Goal: Transaction & Acquisition: Download file/media

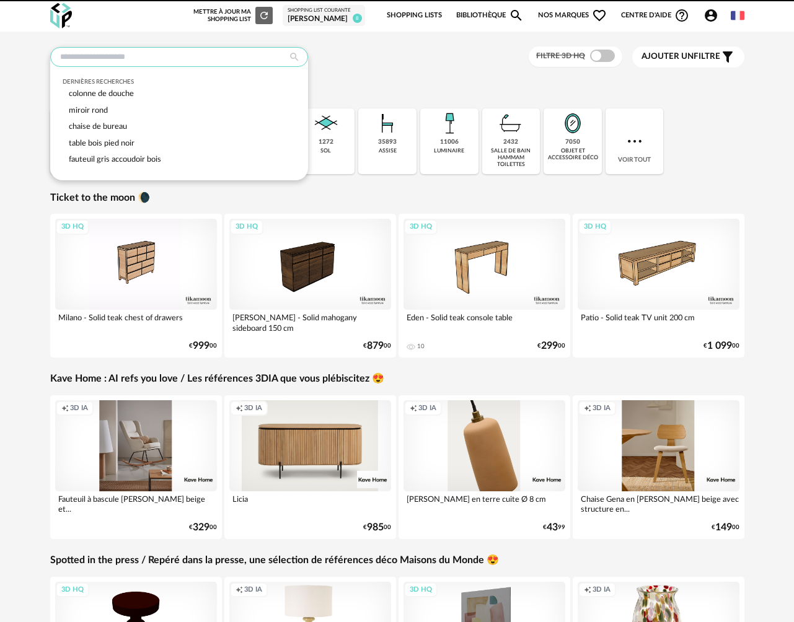
click at [123, 56] on input "text" at bounding box center [179, 57] width 258 height 20
click at [351, 195] on div "Ticket to the moon 🌘" at bounding box center [397, 197] width 694 height 13
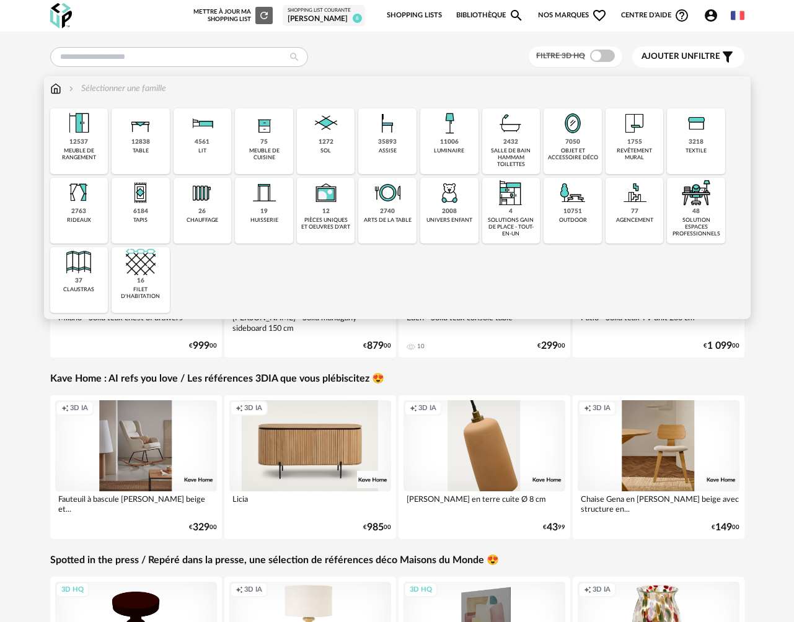
click at [574, 145] on div "7050" at bounding box center [572, 142] width 15 height 8
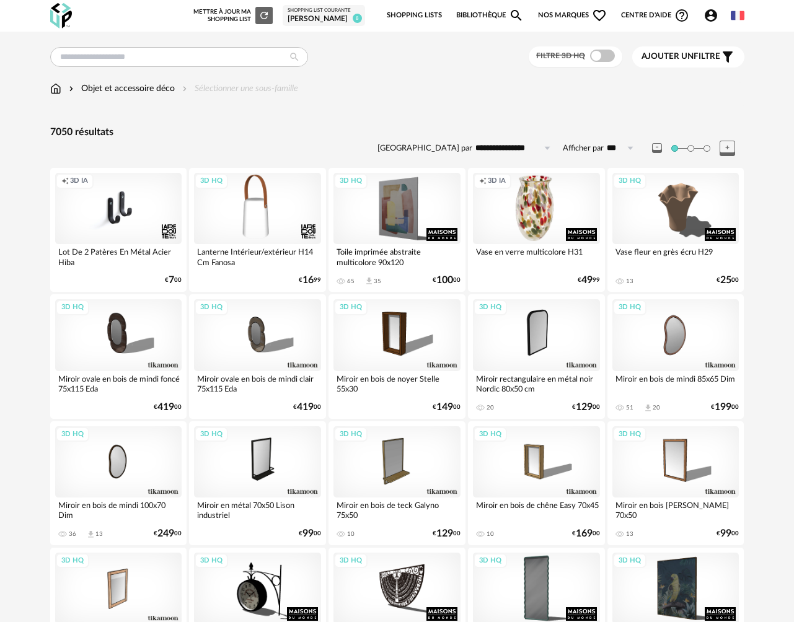
click at [55, 90] on img at bounding box center [55, 88] width 11 height 12
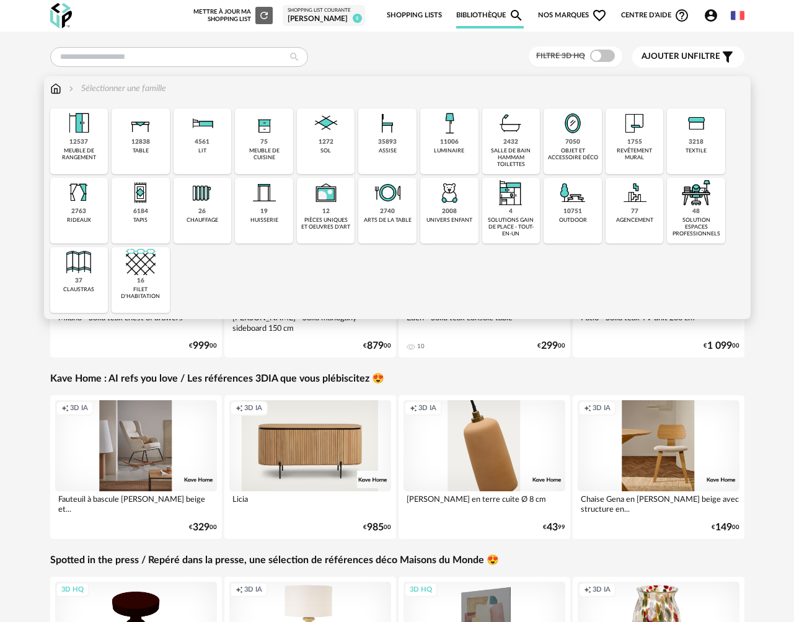
click at [149, 214] on div "6184 tapis" at bounding box center [141, 211] width 58 height 66
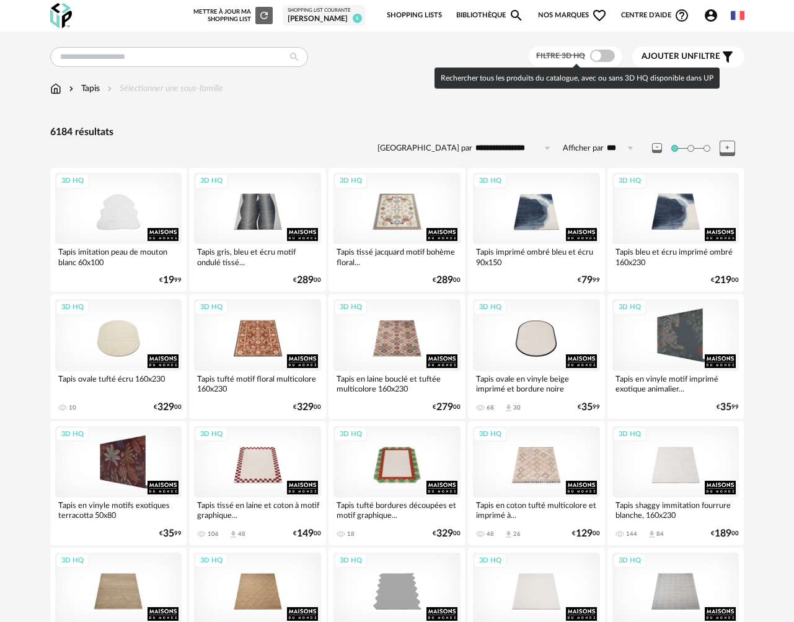
click at [605, 58] on span at bounding box center [602, 56] width 25 height 12
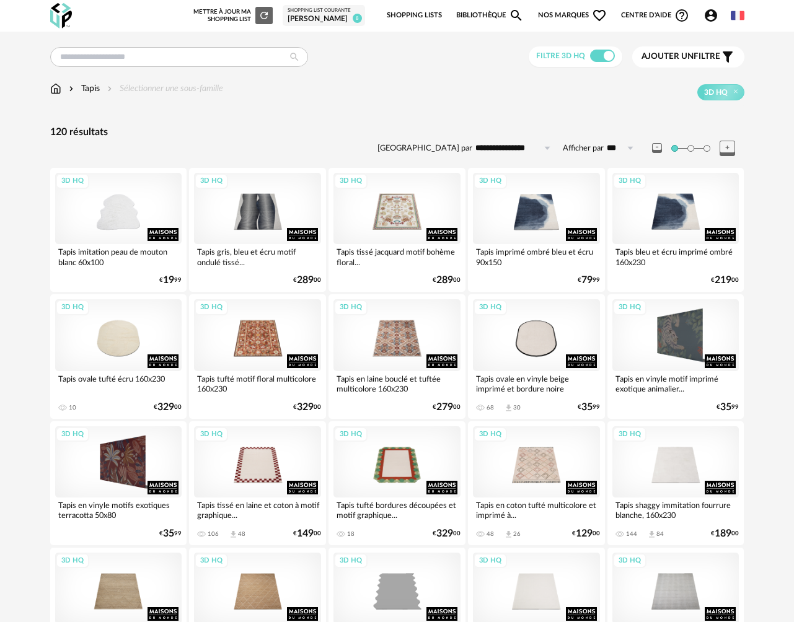
click at [526, 146] on input "**********" at bounding box center [514, 148] width 85 height 20
click at [525, 198] on span "Prix croissant" at bounding box center [514, 201] width 59 height 10
type input "**********"
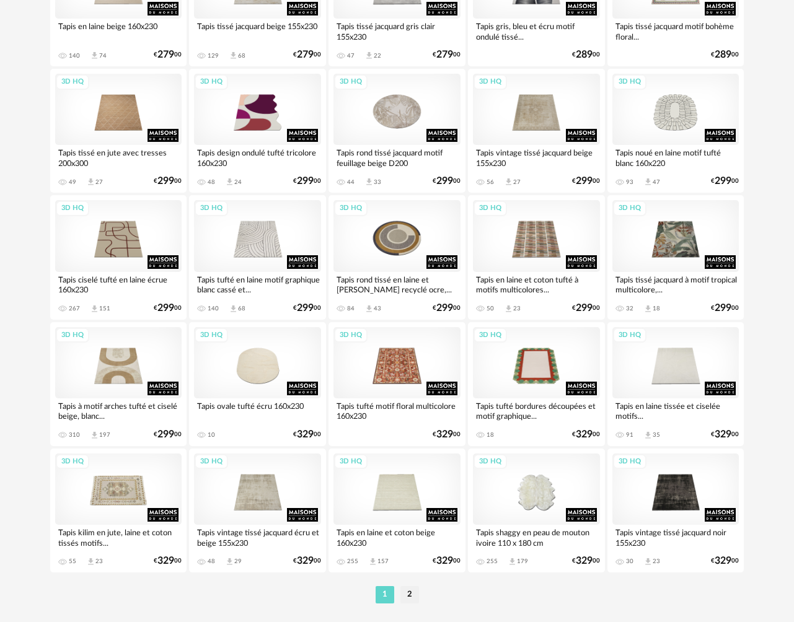
scroll to position [2154, 0]
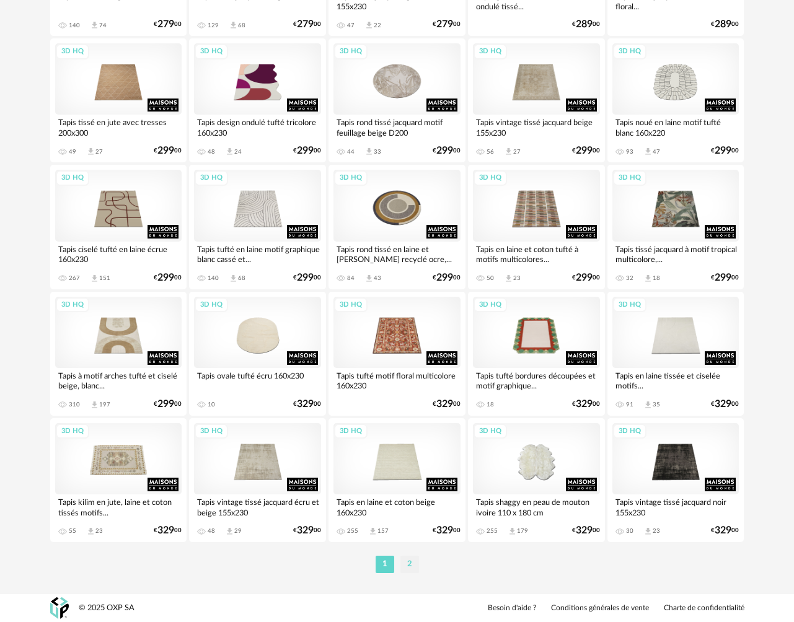
click at [403, 568] on li "2" at bounding box center [409, 564] width 19 height 17
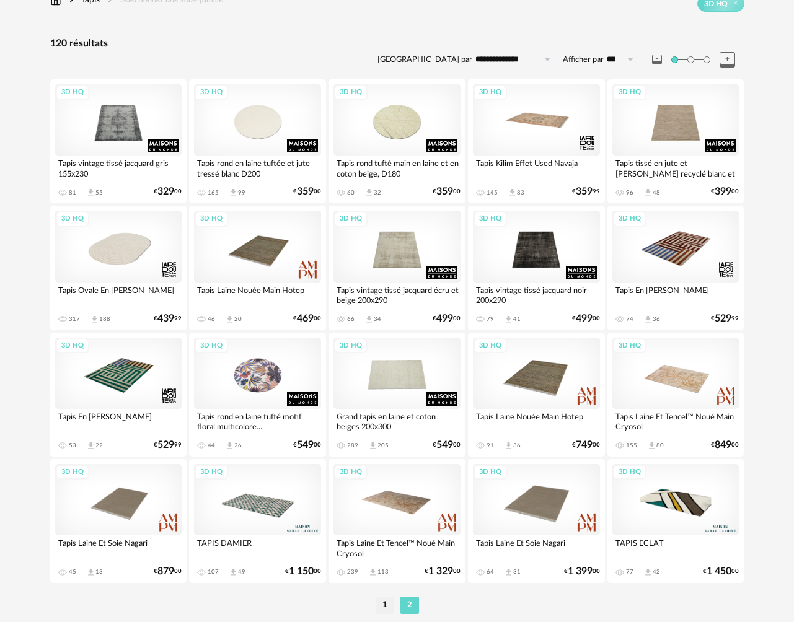
scroll to position [70, 0]
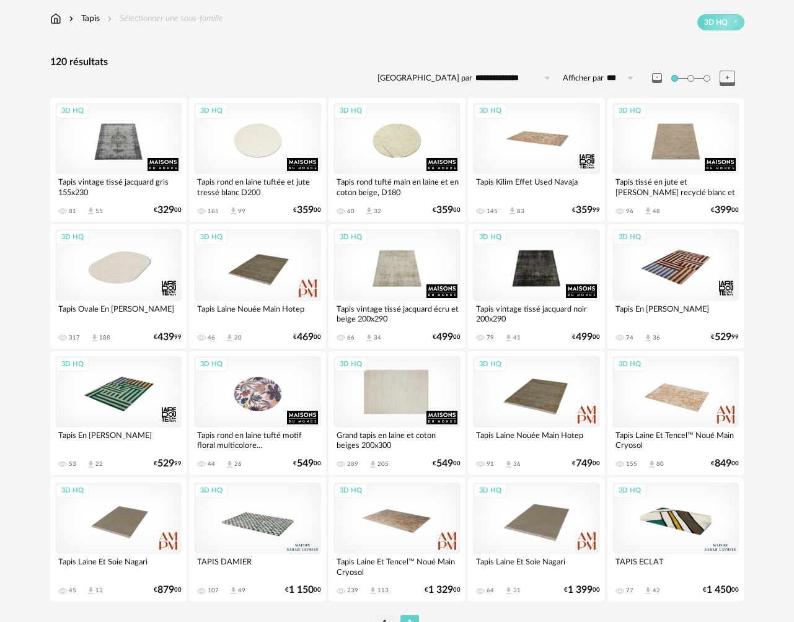
click at [409, 391] on div "3D HQ" at bounding box center [396, 391] width 127 height 71
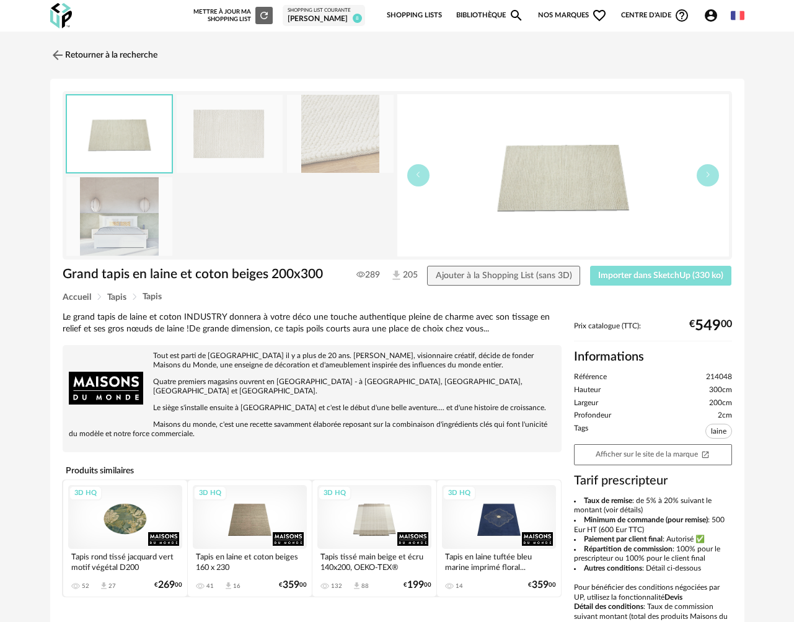
click at [610, 278] on span "Importer dans SketchUp (330 ko)" at bounding box center [660, 275] width 125 height 9
